Goal: Information Seeking & Learning: Check status

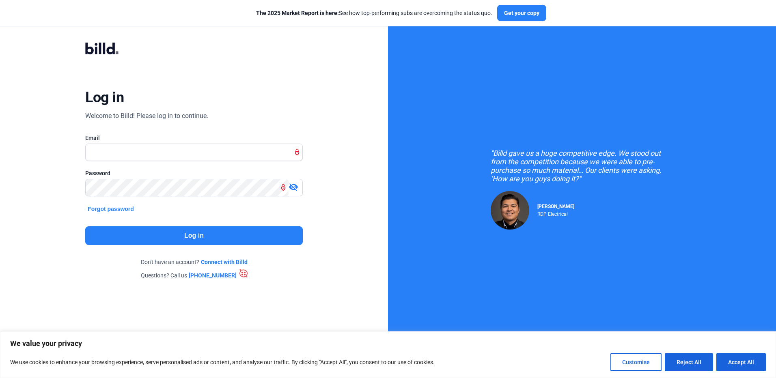
click at [167, 151] on input "text" at bounding box center [194, 152] width 216 height 17
click at [142, 152] on input "caanfenceinc@yajoo.com" at bounding box center [194, 152] width 216 height 17
type input "[EMAIL_ADDRESS][DOMAIN_NAME]"
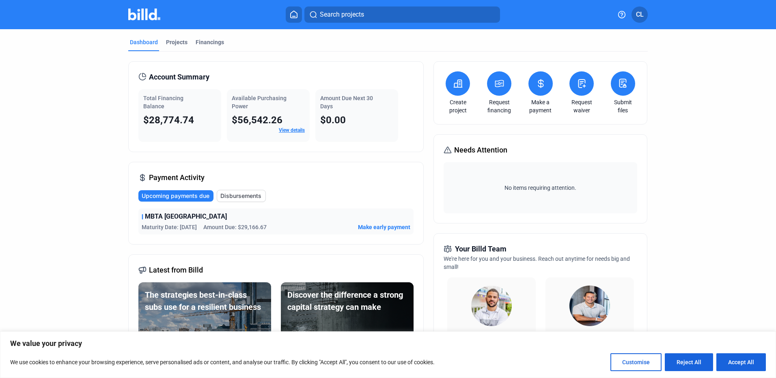
click at [208, 38] on mat-tab-group "Dashboard Projects Financings Account Summary Total Financing Balance $28,774.7…" at bounding box center [387, 309] width 519 height 561
click at [209, 42] on div "Financings" at bounding box center [210, 42] width 28 height 8
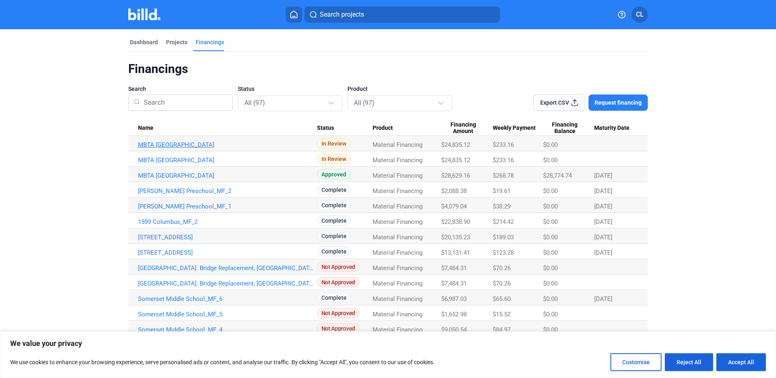
click at [228, 144] on link "MBTA Worcester Union Station_MF_4" at bounding box center [227, 144] width 179 height 7
click at [226, 147] on link "MBTA Worcester Union Station_MF_4" at bounding box center [227, 144] width 179 height 7
click at [174, 104] on input at bounding box center [183, 102] width 87 height 21
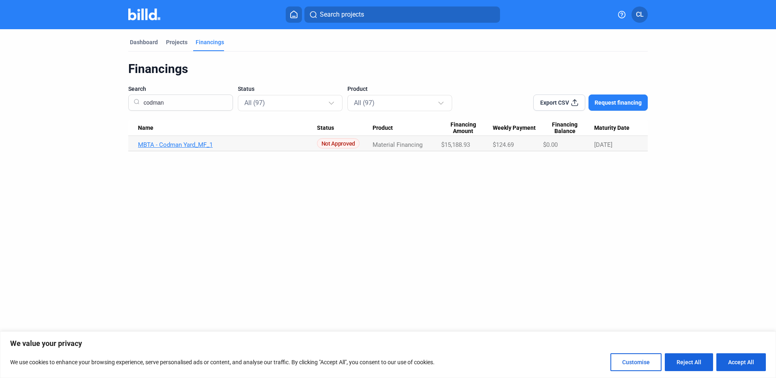
type input "codman"
click at [182, 141] on link "MBTA - Codman Yard_MF_1" at bounding box center [227, 144] width 179 height 7
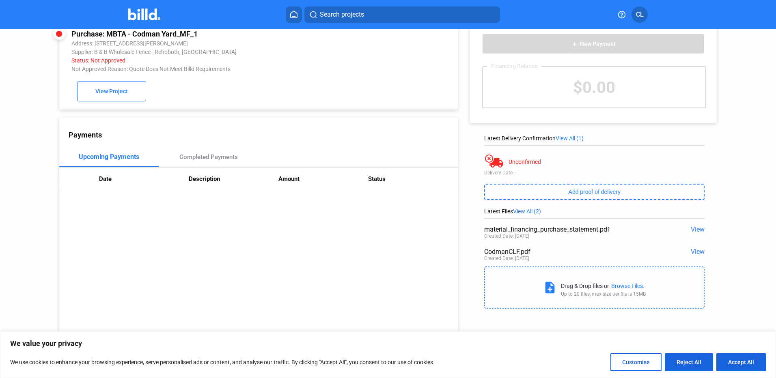
scroll to position [2, 0]
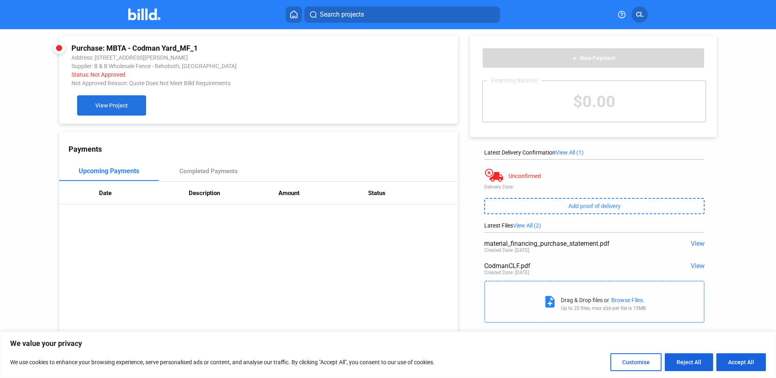
click at [117, 109] on span "View Project" at bounding box center [111, 106] width 32 height 6
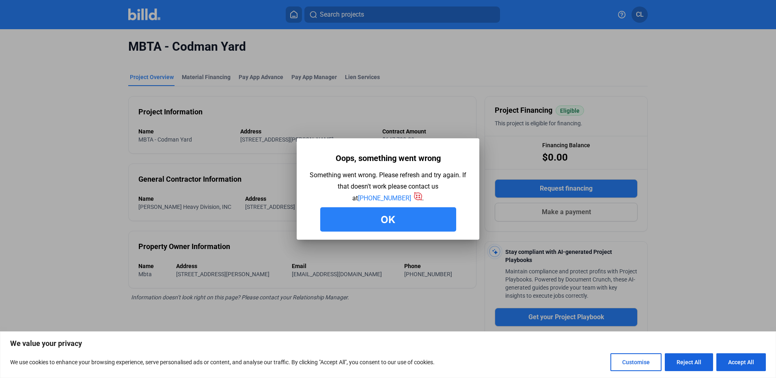
click at [398, 219] on button "Ok" at bounding box center [388, 219] width 136 height 24
click at [417, 222] on button "Ok" at bounding box center [388, 219] width 136 height 24
